Goal: Information Seeking & Learning: Learn about a topic

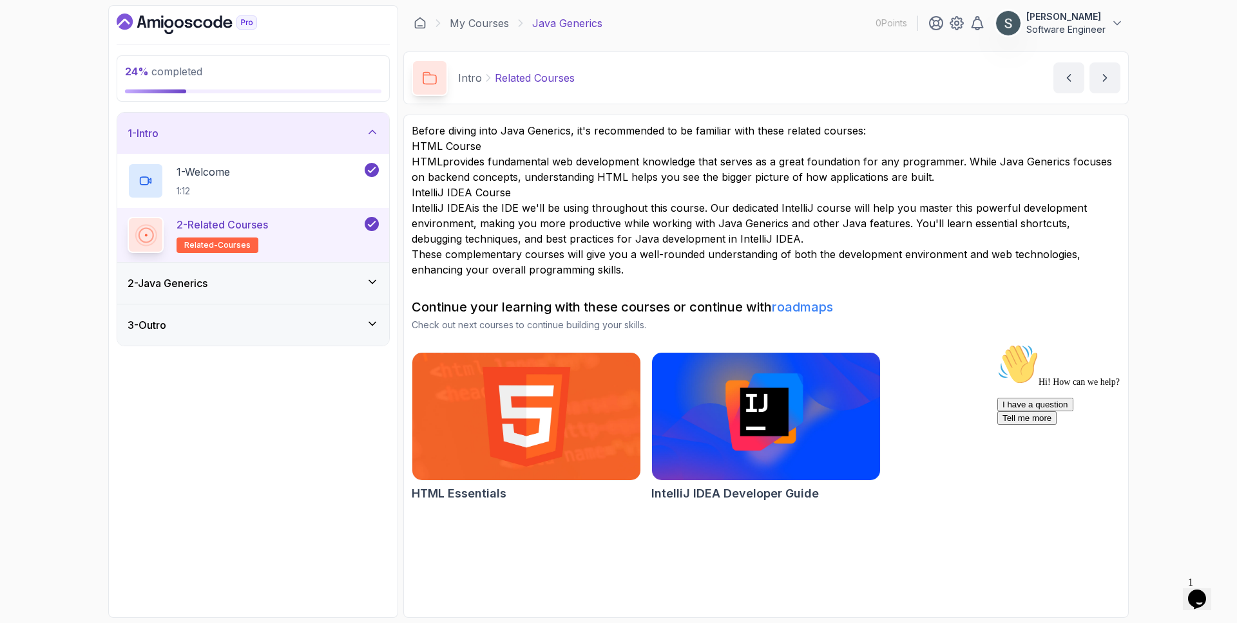
click at [327, 292] on div "2 - Java Generics" at bounding box center [253, 283] width 272 height 41
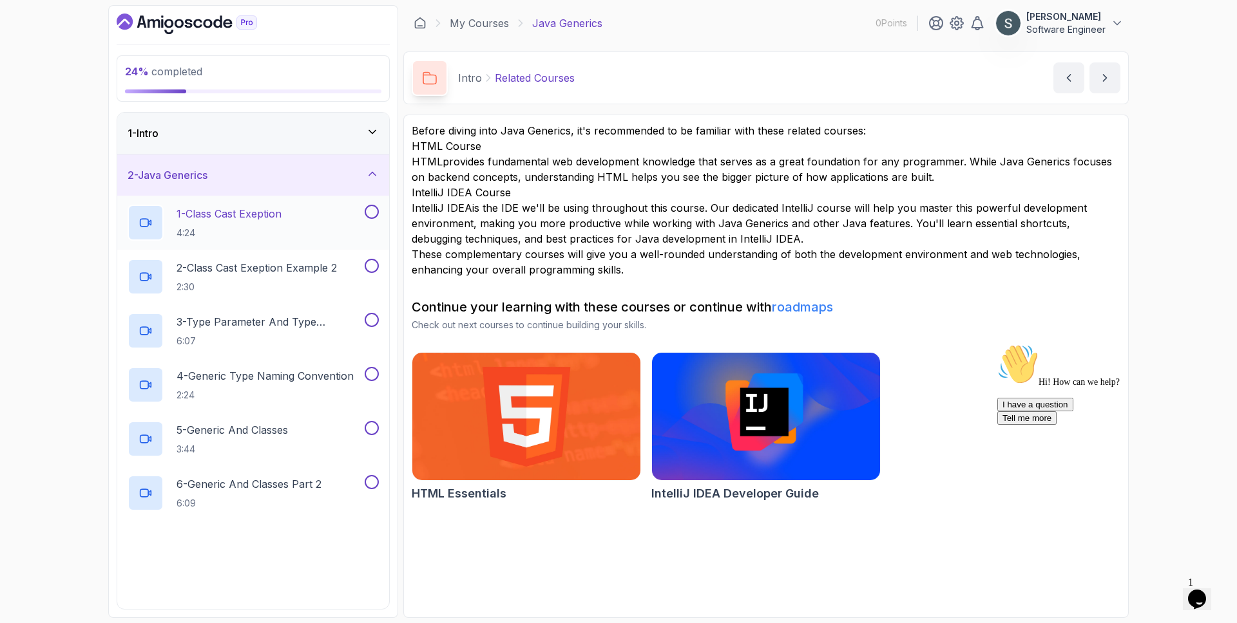
click at [267, 221] on h2 "1 - Class Cast Exeption 4:24" at bounding box center [228, 222] width 105 height 33
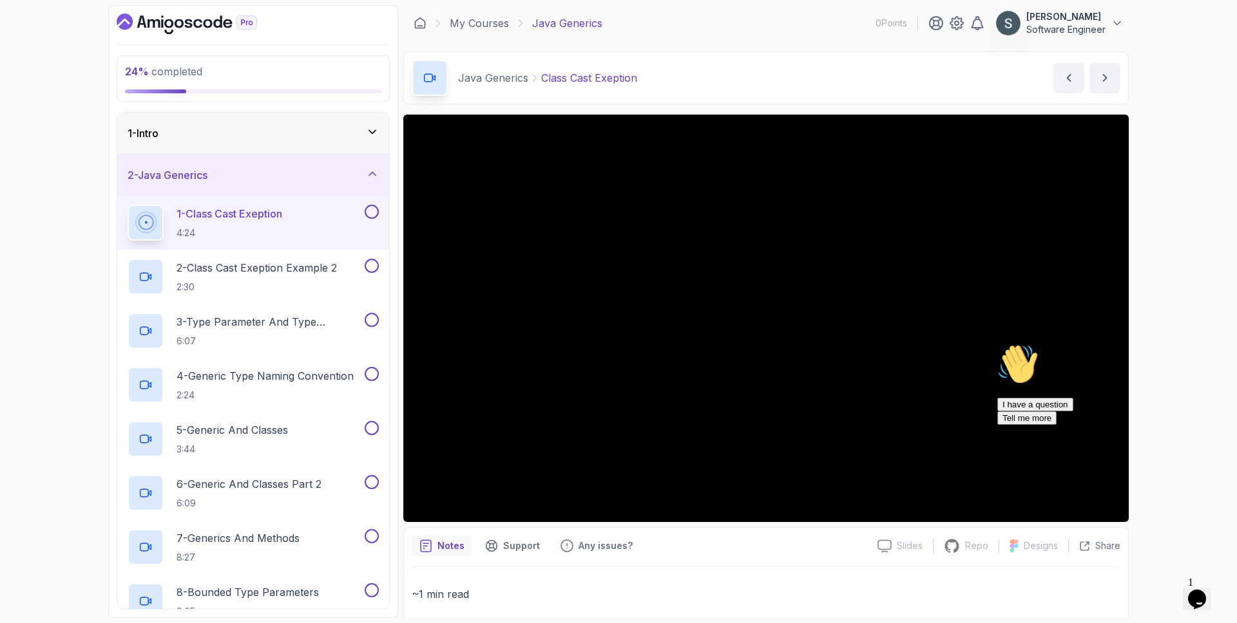
click at [997, 344] on icon "Chat attention grabber" at bounding box center [997, 344] width 0 height 0
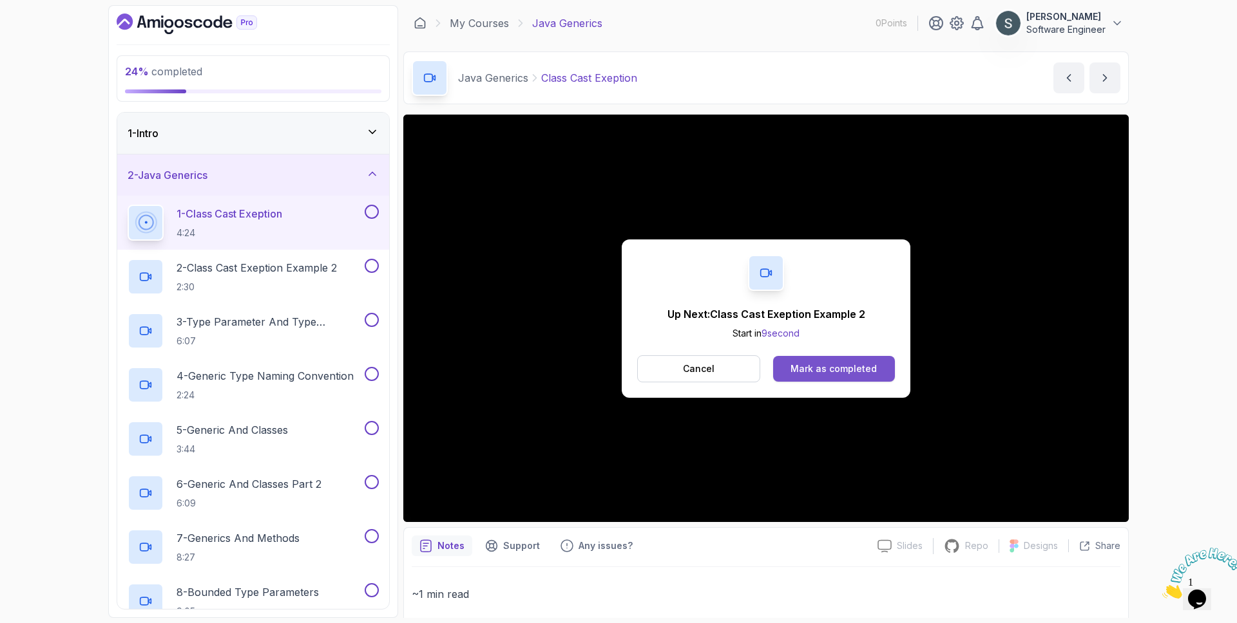
click at [864, 372] on div "Mark as completed" at bounding box center [833, 369] width 86 height 13
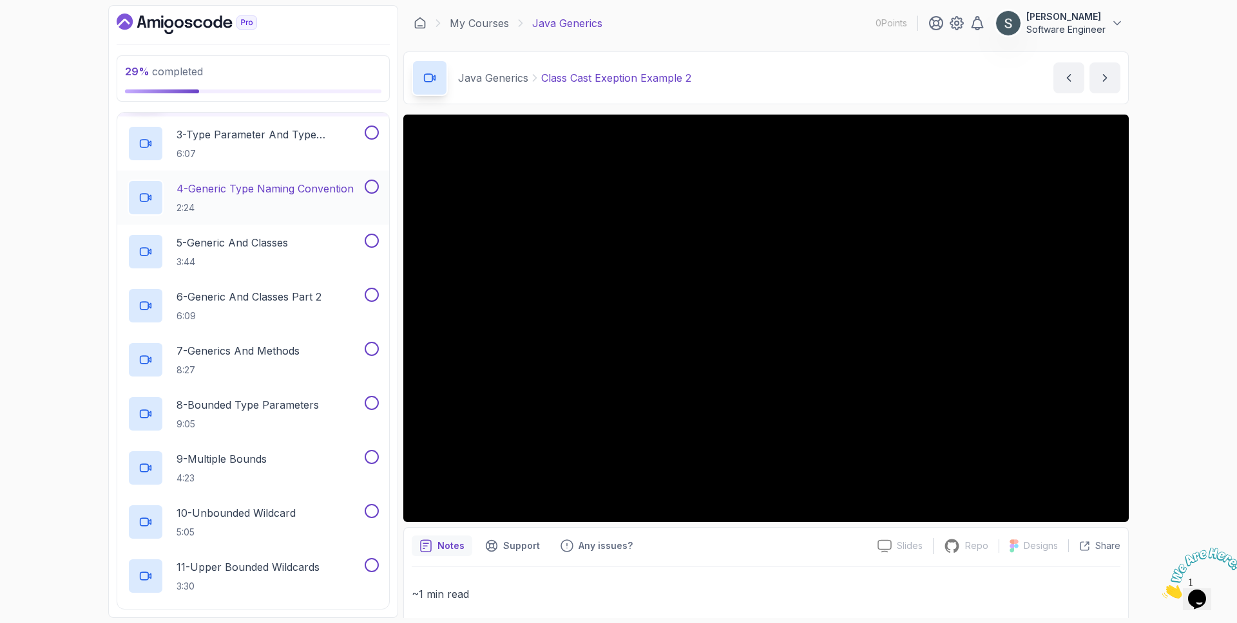
scroll to position [493, 0]
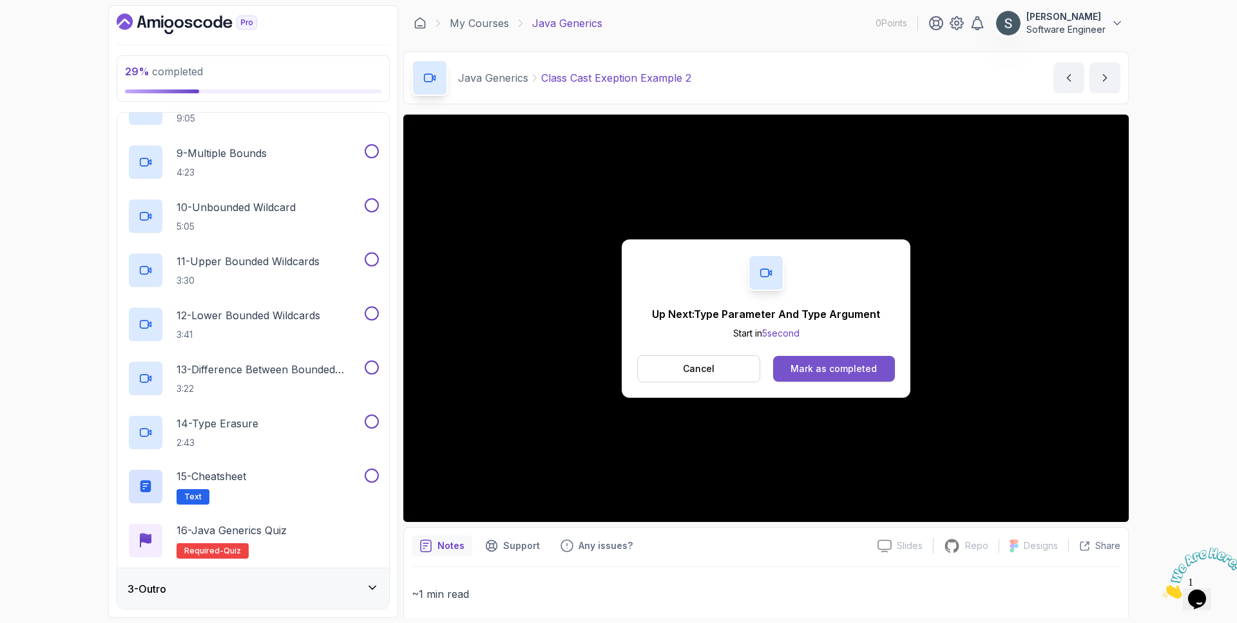
click at [848, 363] on div "Mark as completed" at bounding box center [833, 369] width 86 height 13
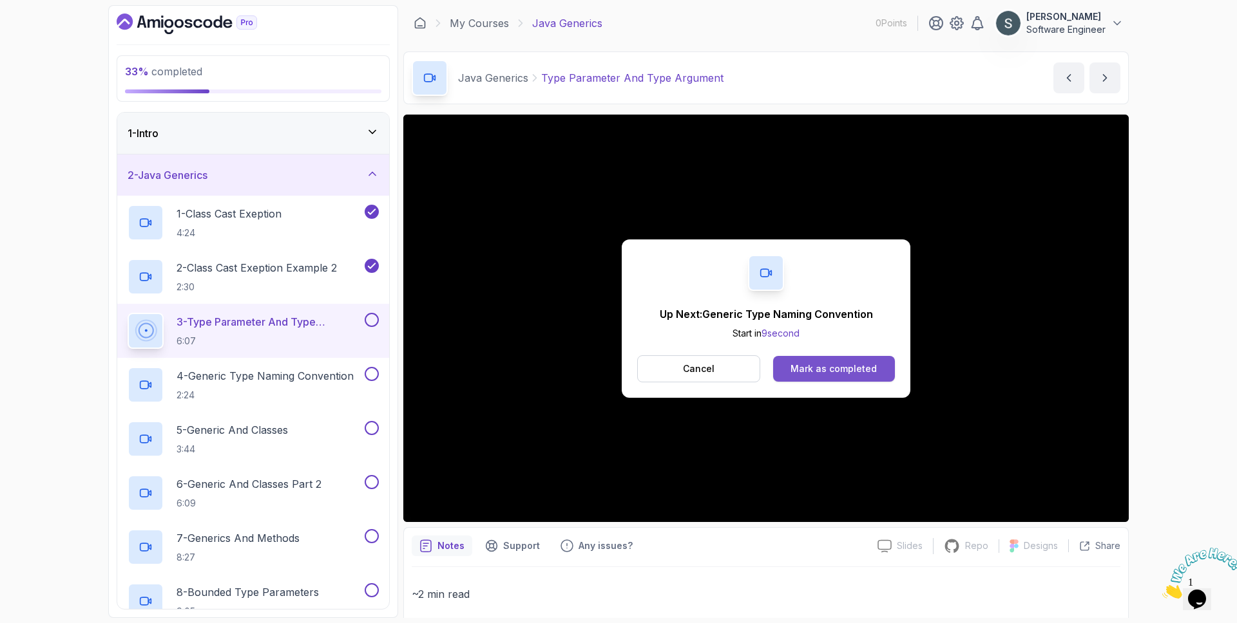
click at [815, 365] on div "Mark as completed" at bounding box center [833, 369] width 86 height 13
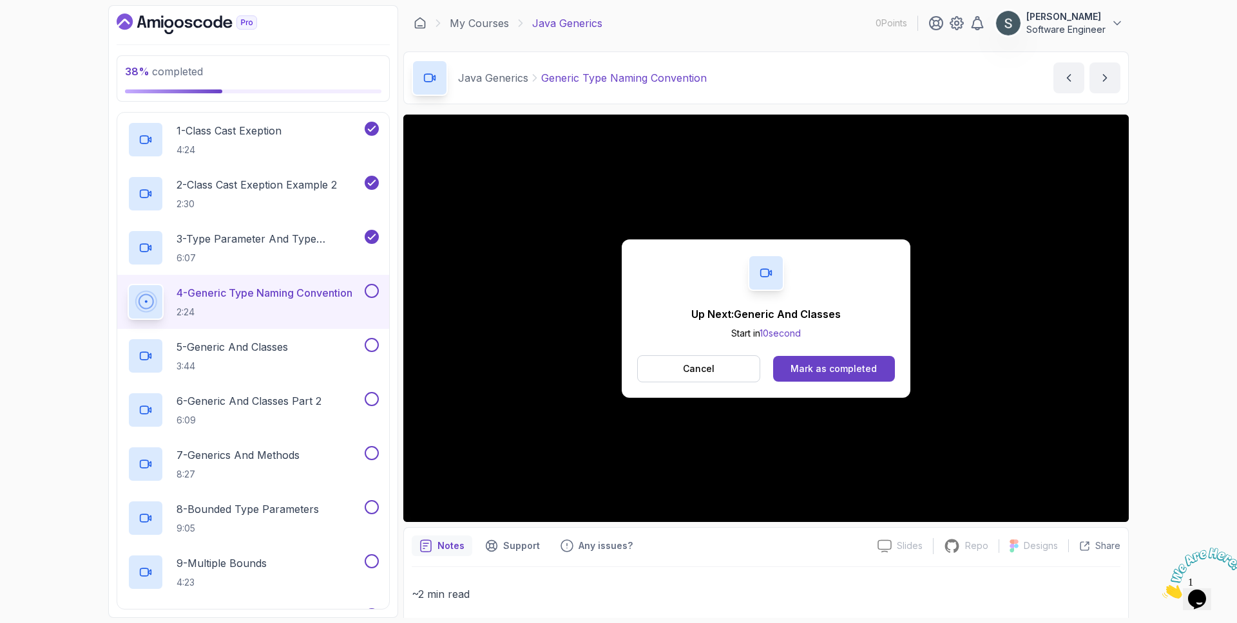
click at [368, 292] on button at bounding box center [372, 291] width 14 height 14
click at [288, 371] on p "3:44" at bounding box center [231, 366] width 111 height 13
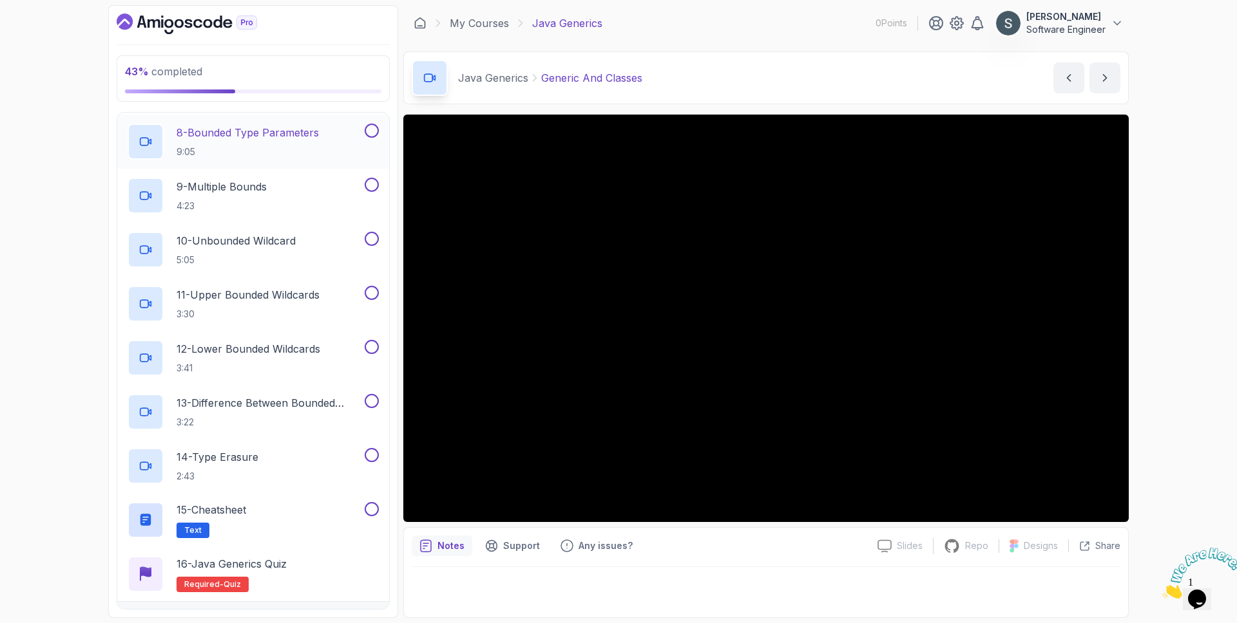
scroll to position [461, 0]
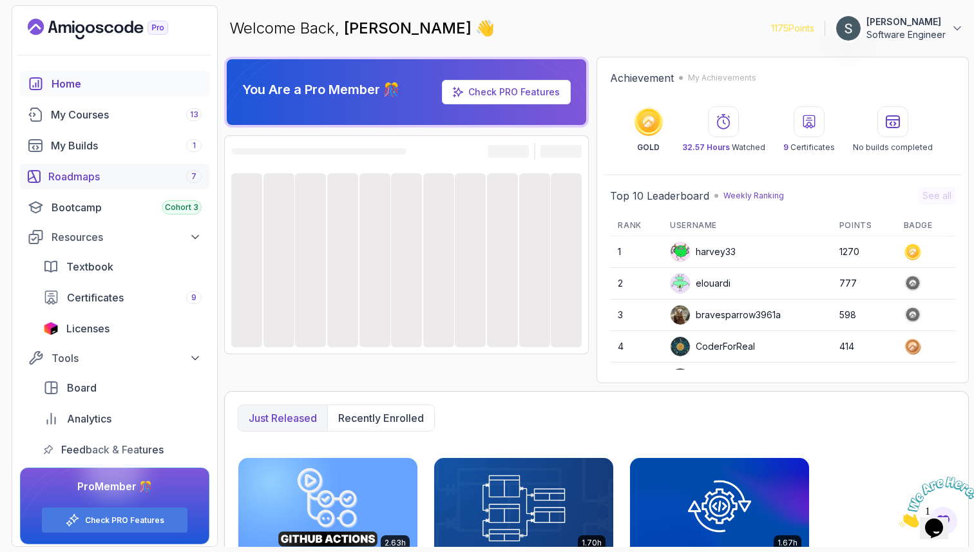
click at [87, 187] on link "Roadmaps 7" at bounding box center [114, 177] width 189 height 26
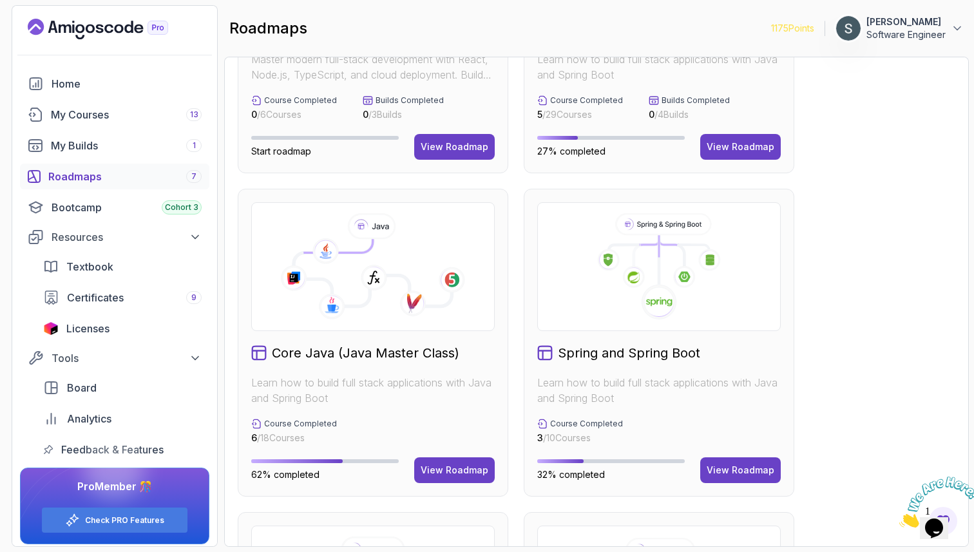
scroll to position [205, 0]
click at [438, 479] on button "View Roadmap" at bounding box center [454, 470] width 81 height 26
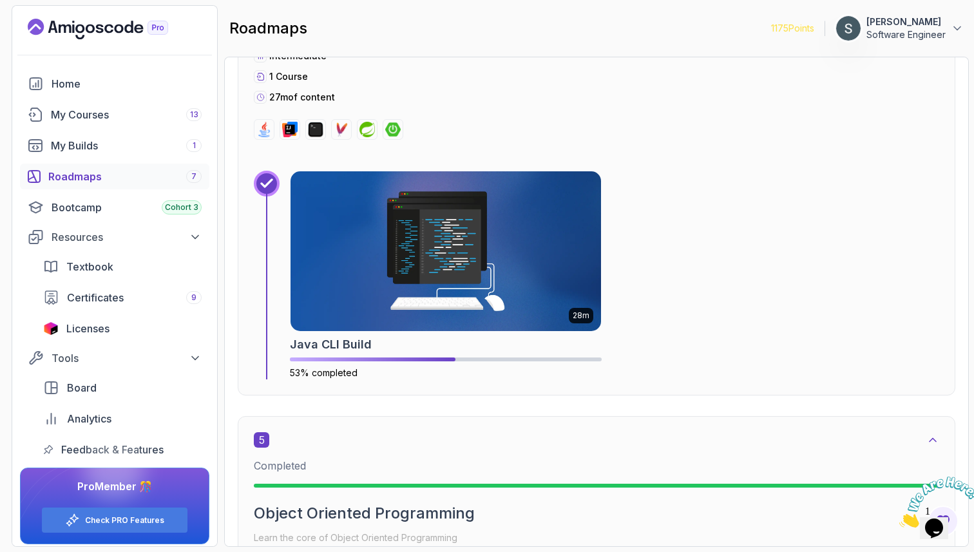
scroll to position [2048, 0]
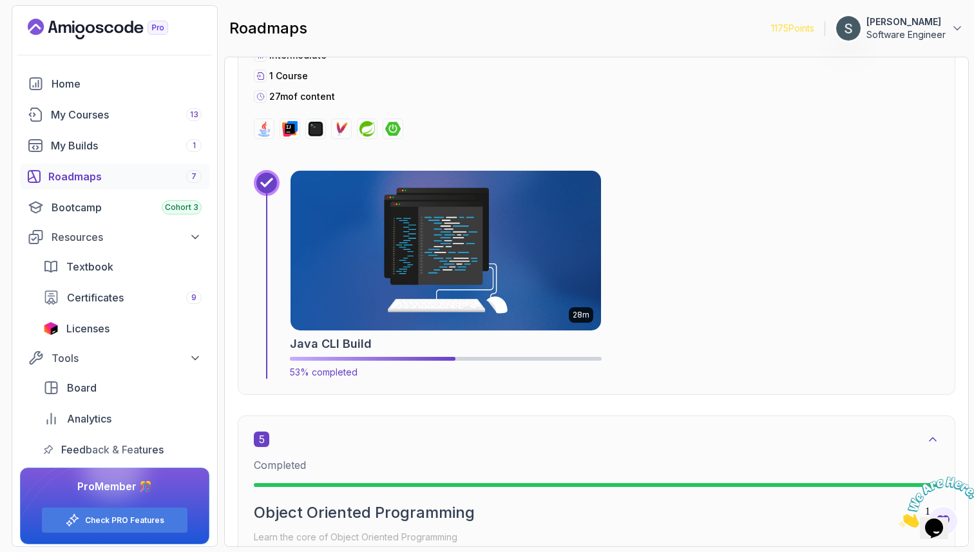
click at [466, 301] on img at bounding box center [446, 250] width 326 height 167
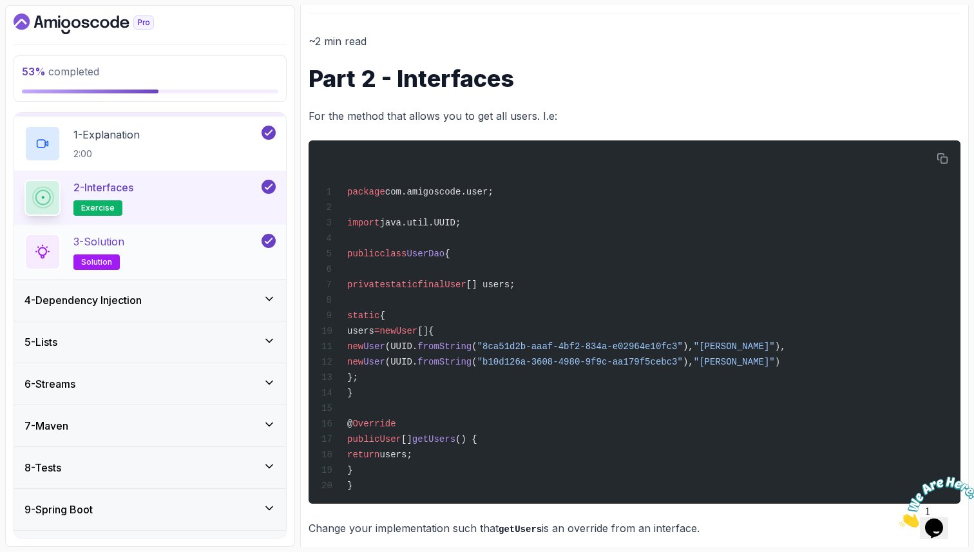
scroll to position [122, 0]
click at [218, 382] on div "6 - Streams" at bounding box center [149, 383] width 251 height 15
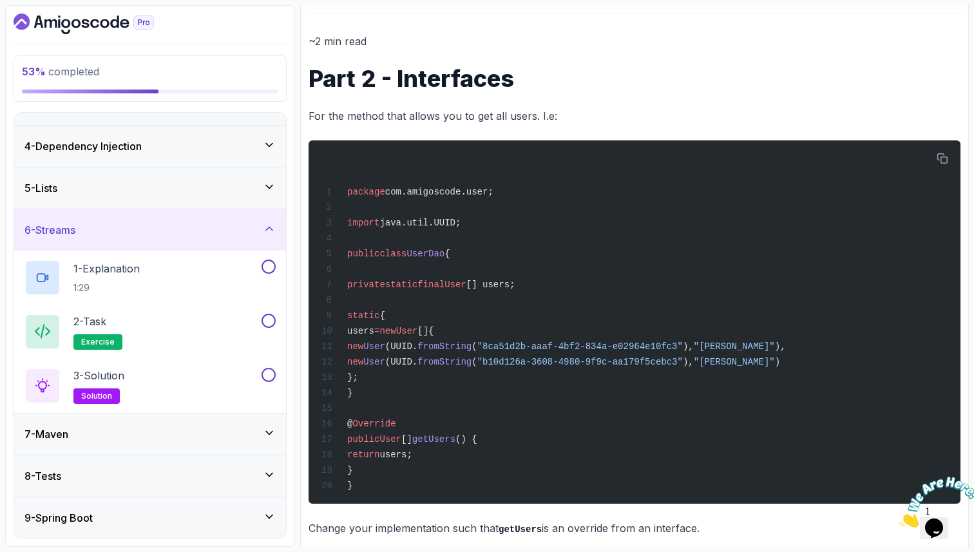
scroll to position [116, 0]
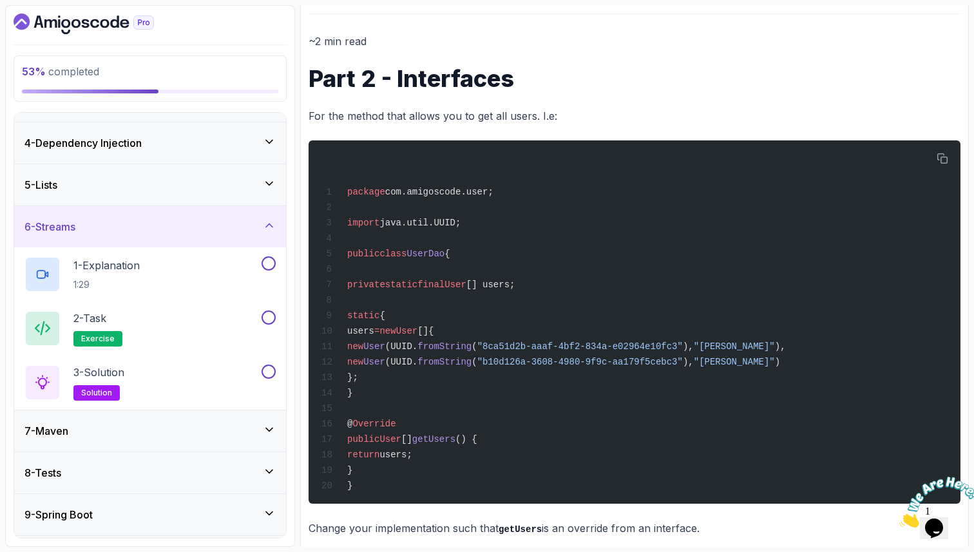
click at [231, 229] on div "6 - Streams" at bounding box center [149, 226] width 251 height 15
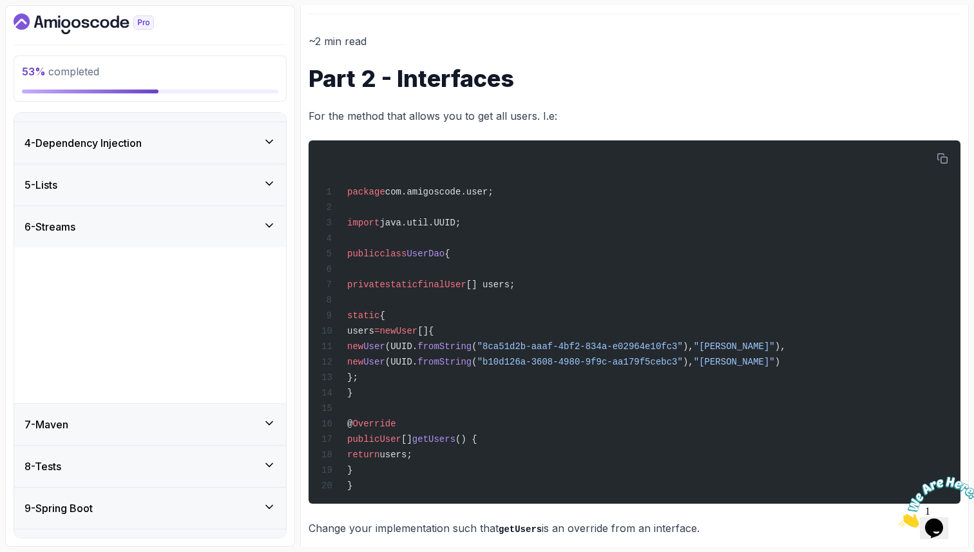
scroll to position [0, 0]
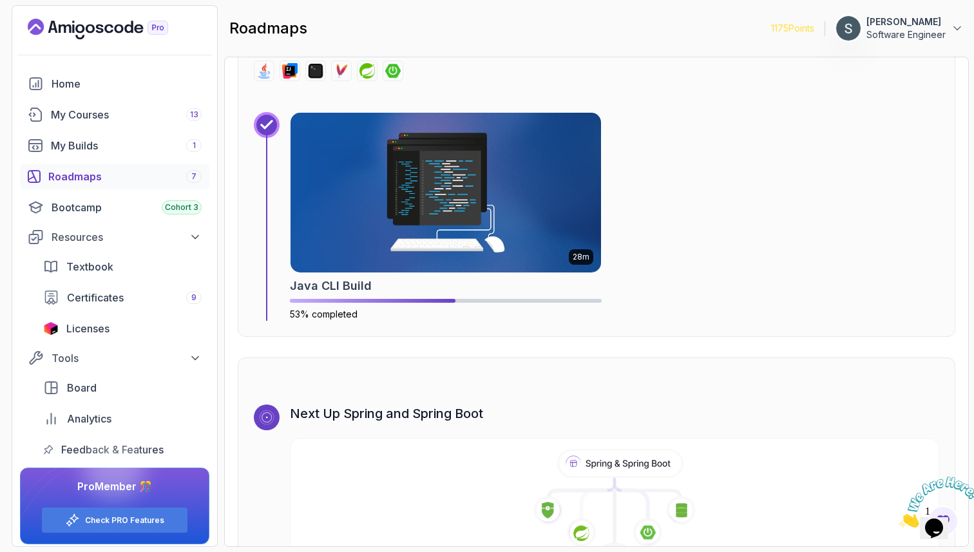
scroll to position [8105, 0]
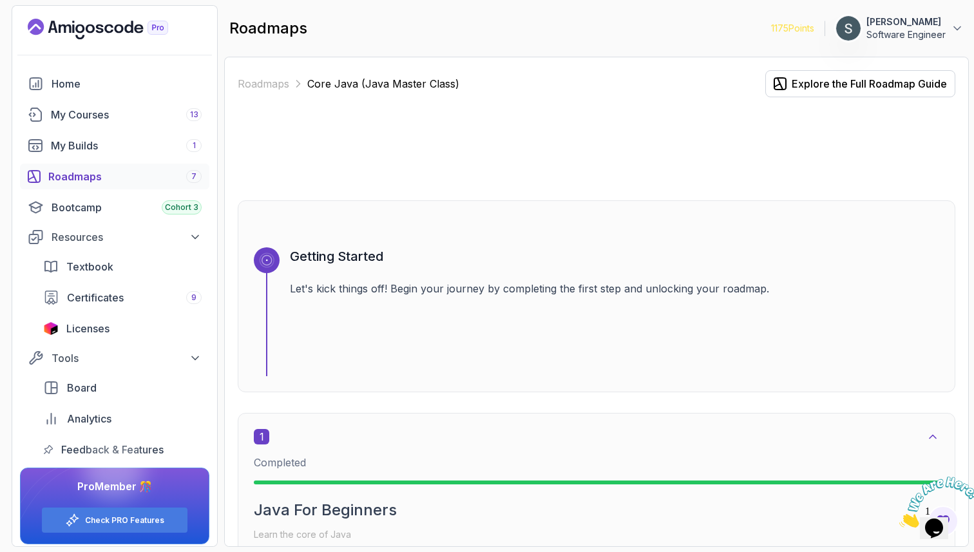
scroll to position [8105, 0]
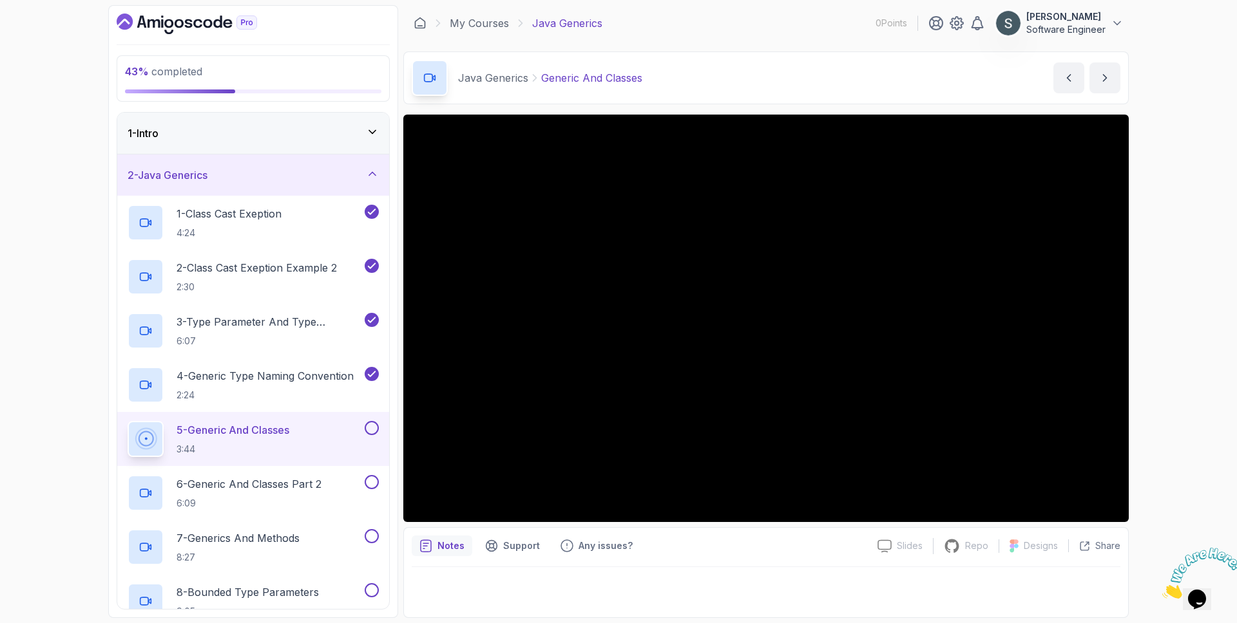
scroll to position [461, 0]
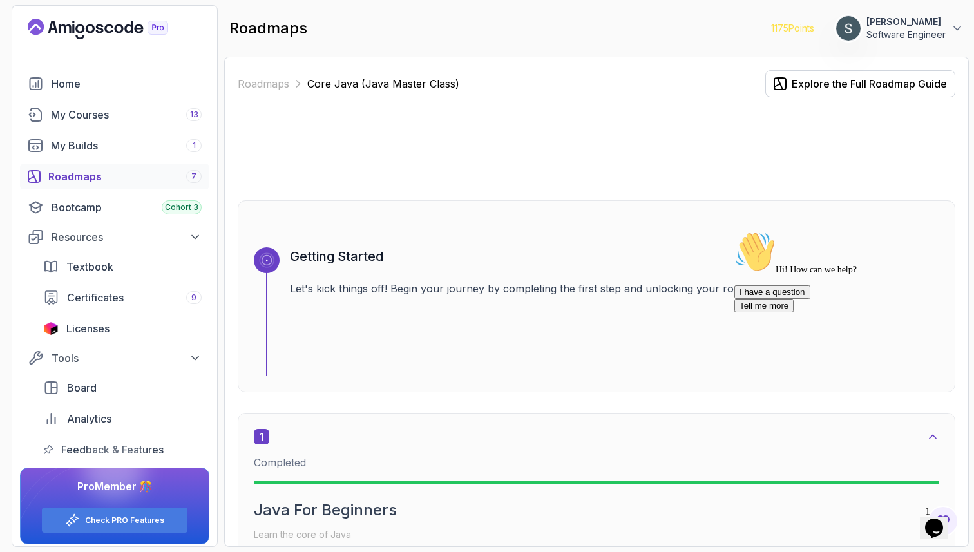
scroll to position [8105, 0]
